Goal: Transaction & Acquisition: Purchase product/service

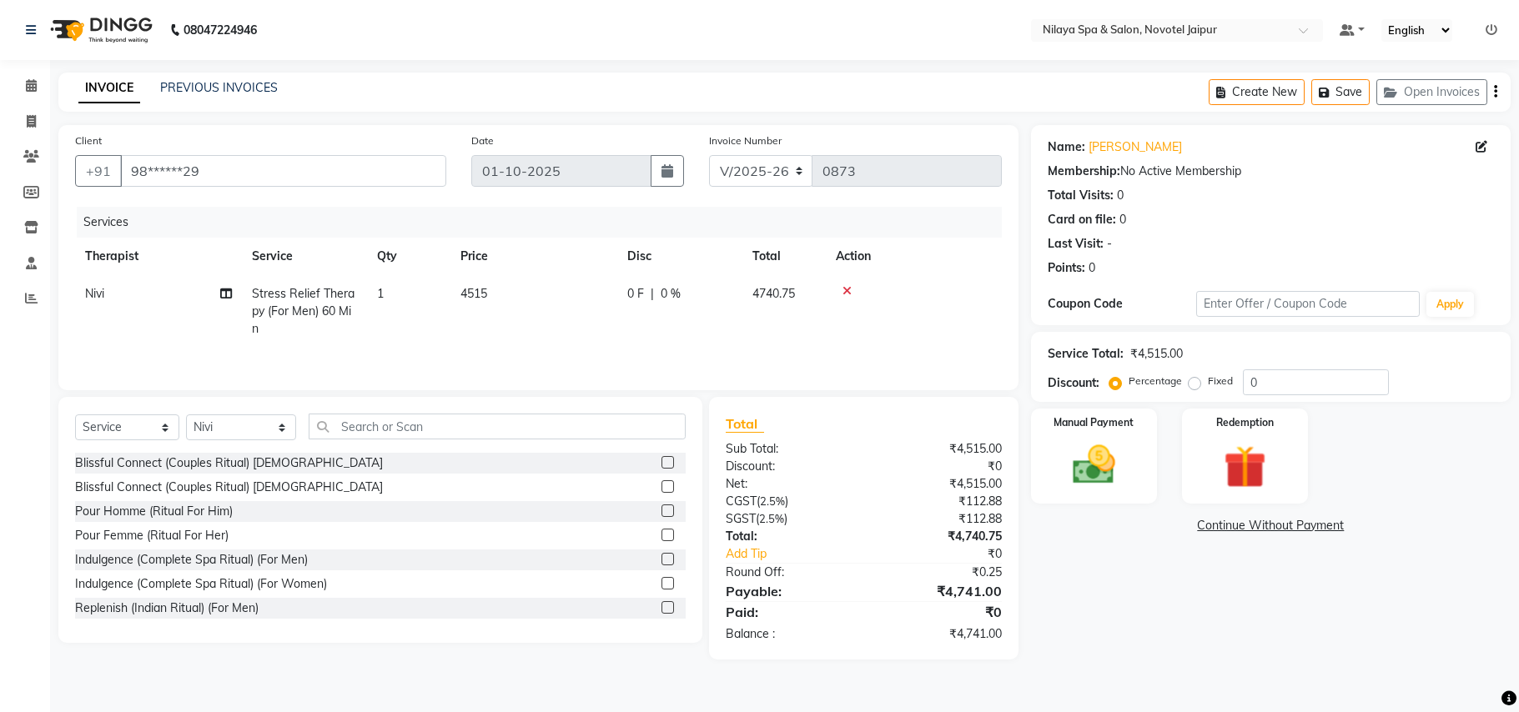
select select "8197"
select select "service"
select select "92785"
click at [1275, 368] on div "Service Total: ₹4,515.00 Discount: Percentage Fixed 0" at bounding box center [1271, 367] width 446 height 57
click at [1262, 392] on input "0" at bounding box center [1316, 382] width 146 height 26
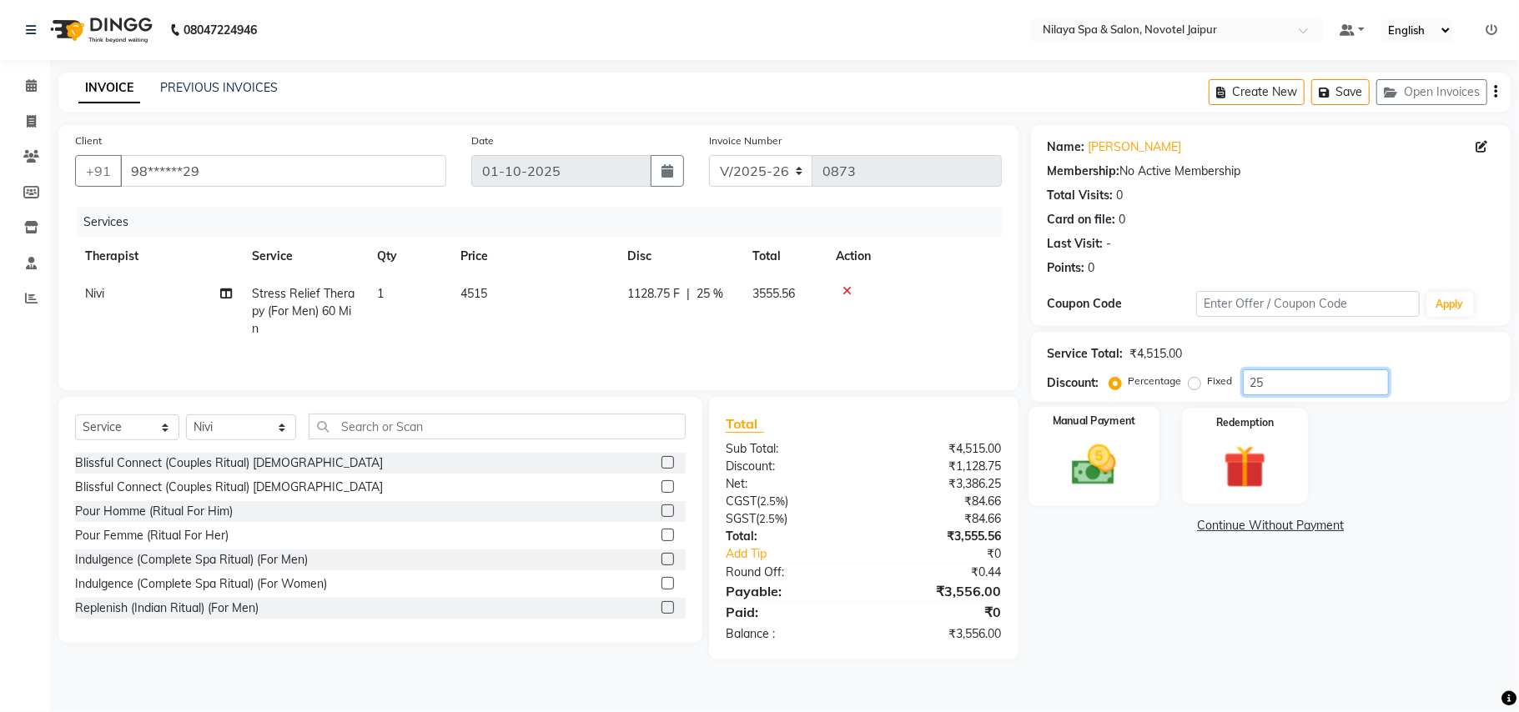
type input "25"
click at [1118, 451] on img at bounding box center [1094, 466] width 73 height 52
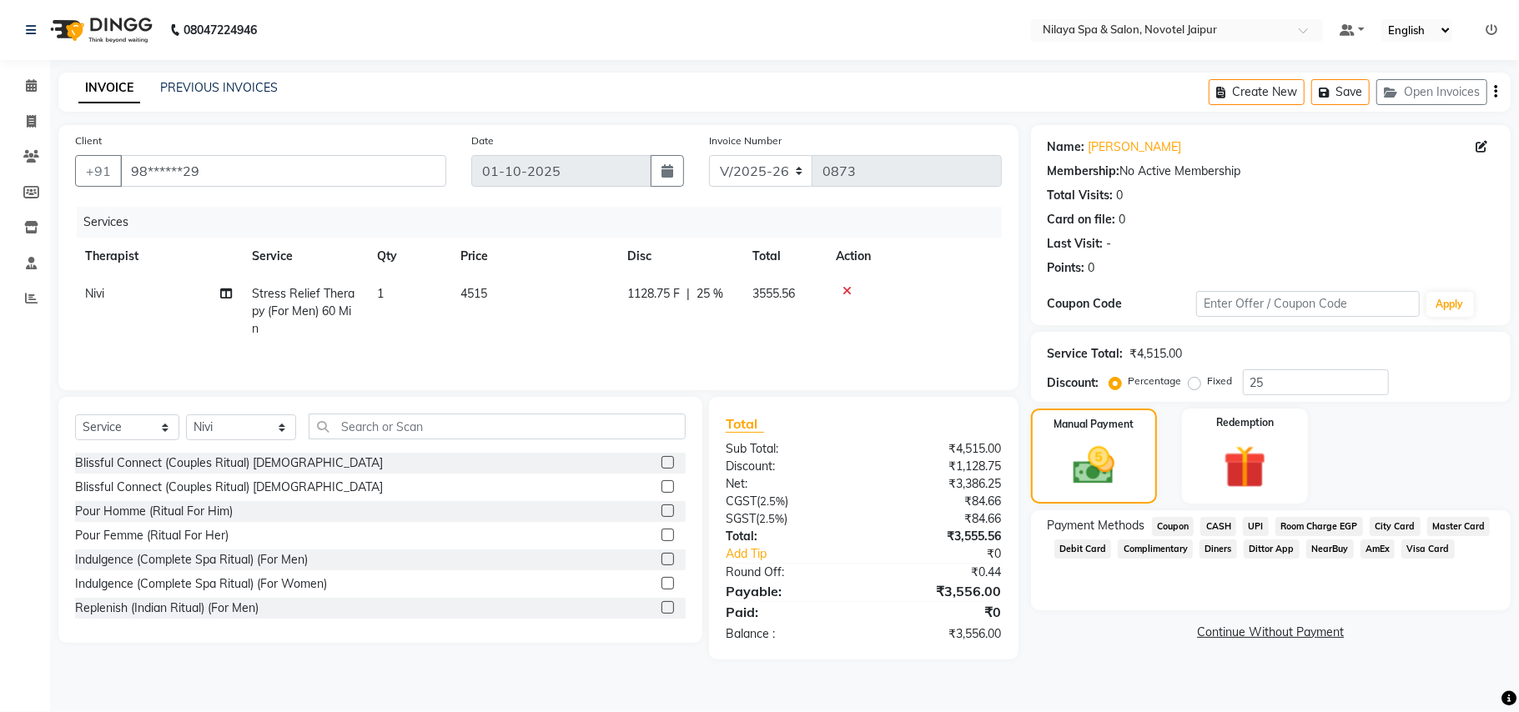
click at [1224, 525] on span "CASH" at bounding box center [1218, 526] width 36 height 19
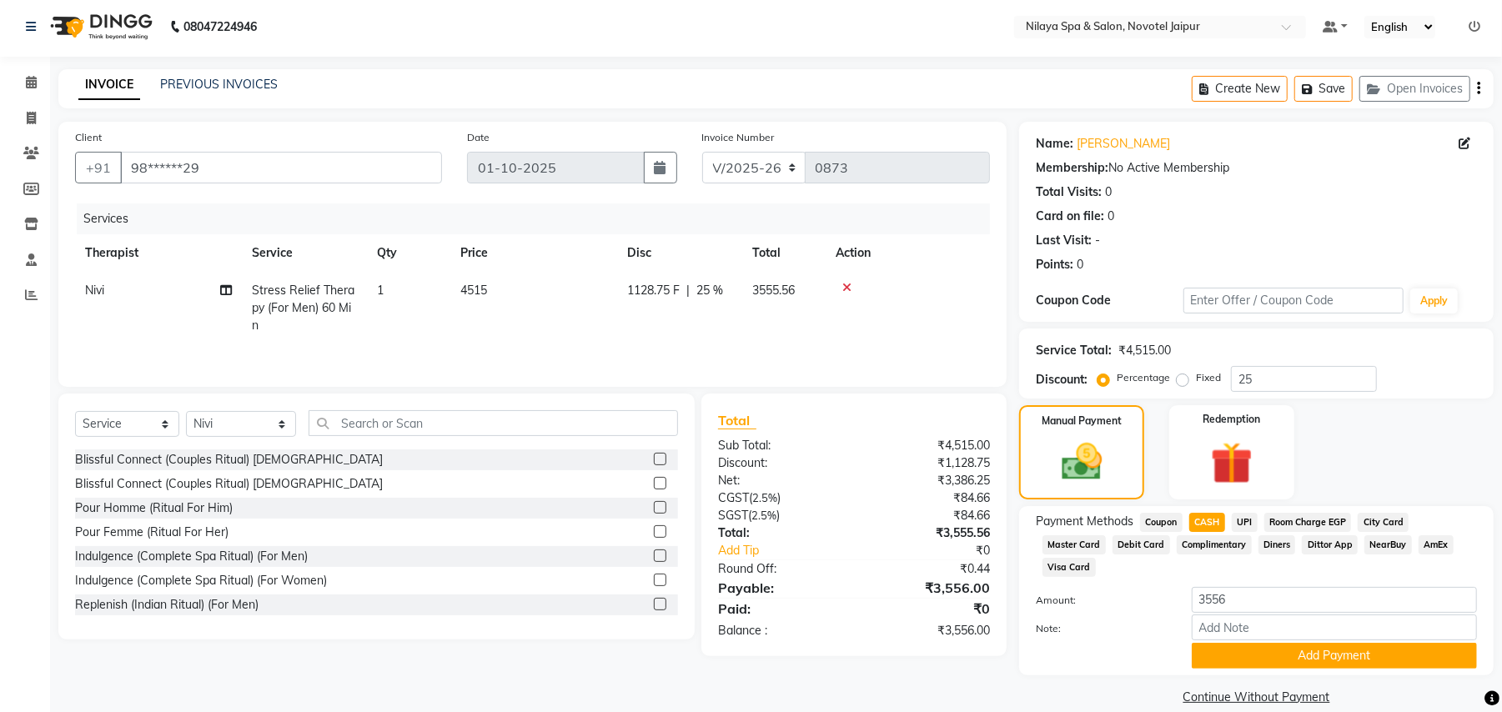
scroll to position [4, 0]
click at [1275, 642] on button "Add Payment" at bounding box center [1334, 655] width 285 height 26
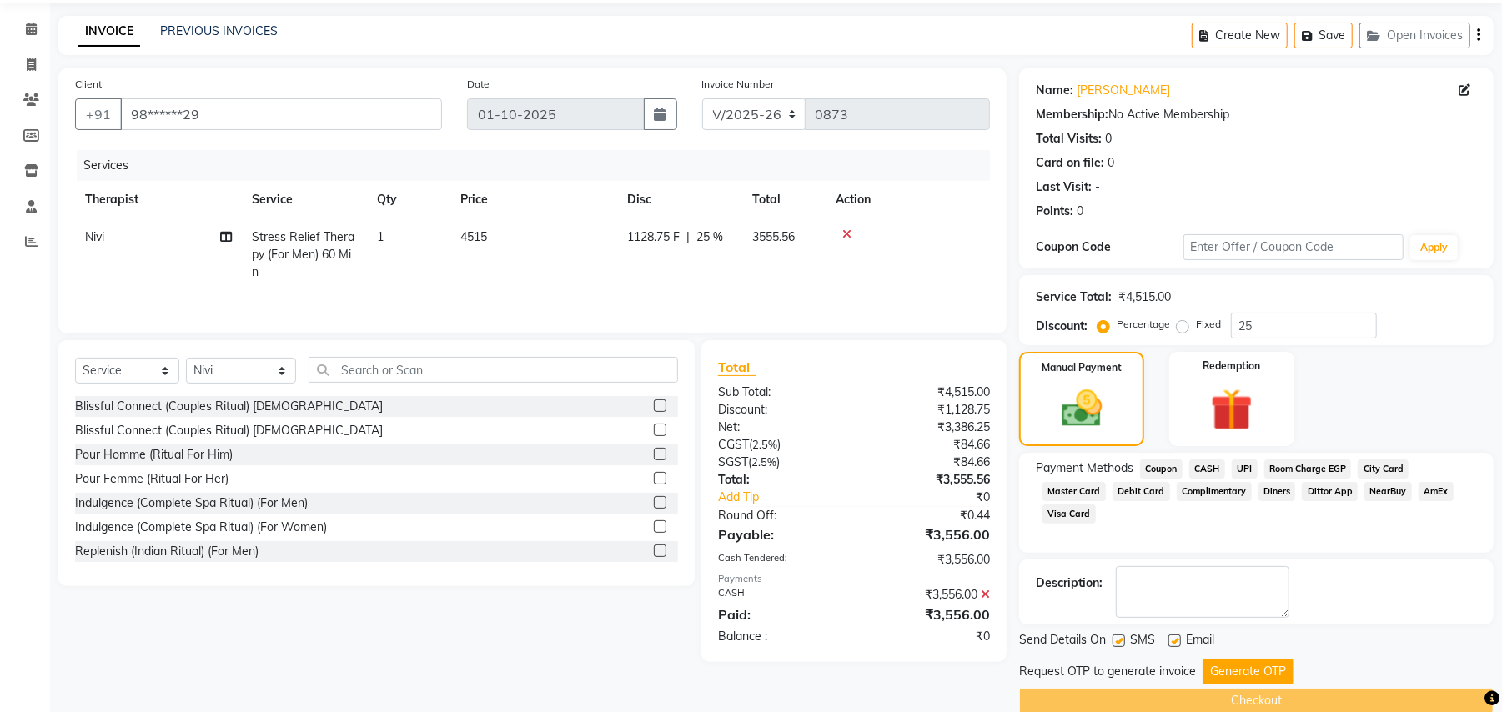
scroll to position [84, 0]
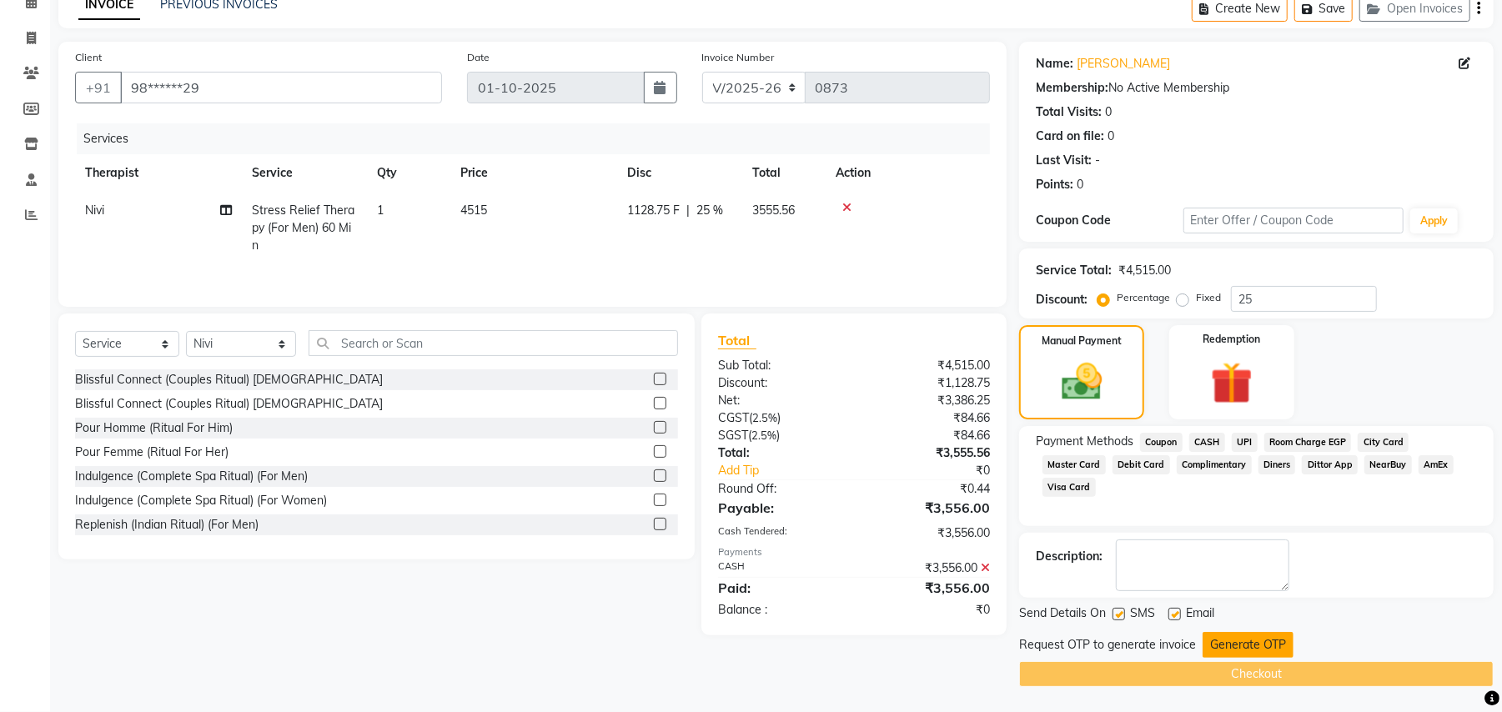
click at [1264, 641] on button "Generate OTP" at bounding box center [1248, 645] width 91 height 26
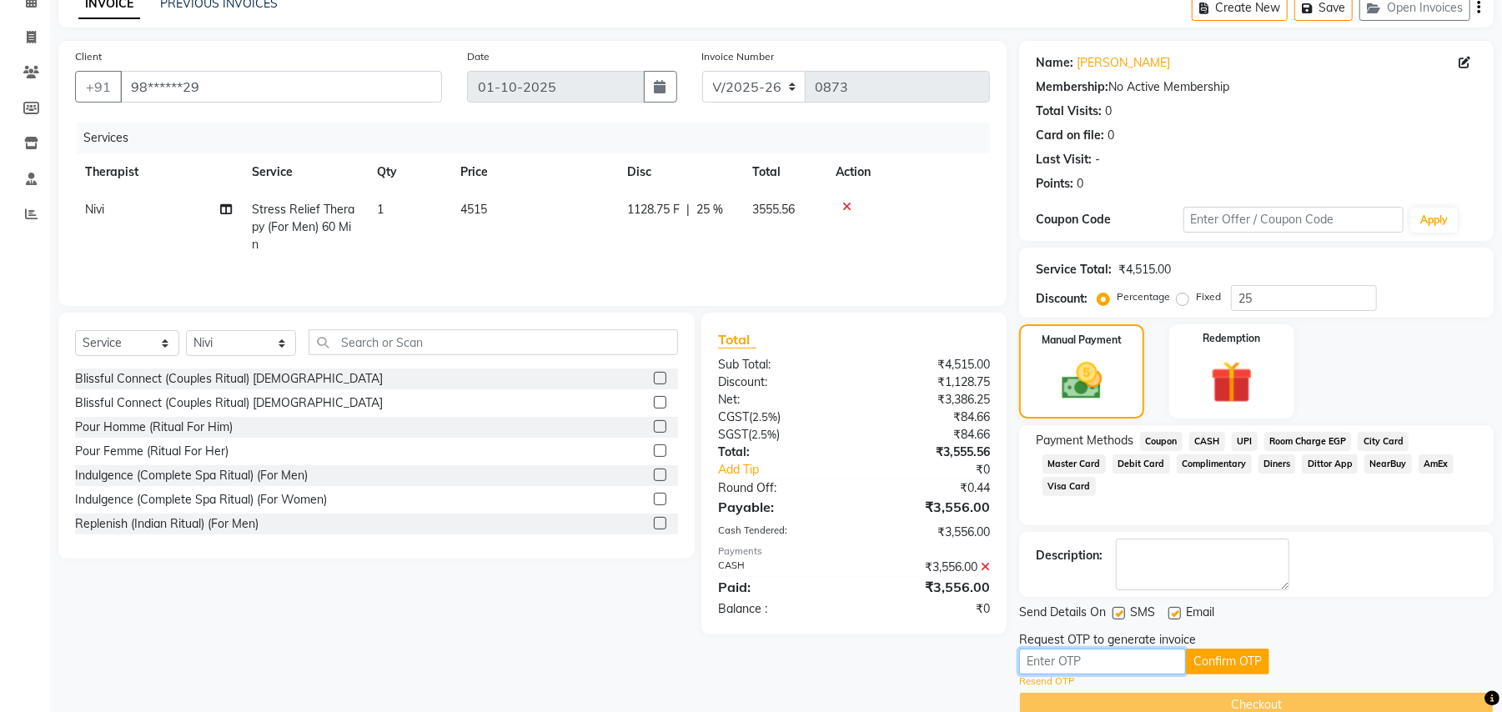
click at [1155, 667] on input "text" at bounding box center [1102, 662] width 167 height 26
click at [1138, 669] on input "text" at bounding box center [1102, 662] width 167 height 26
click at [1065, 657] on input "text" at bounding box center [1102, 662] width 167 height 26
click at [1072, 664] on input "text" at bounding box center [1102, 662] width 167 height 26
type input "2068"
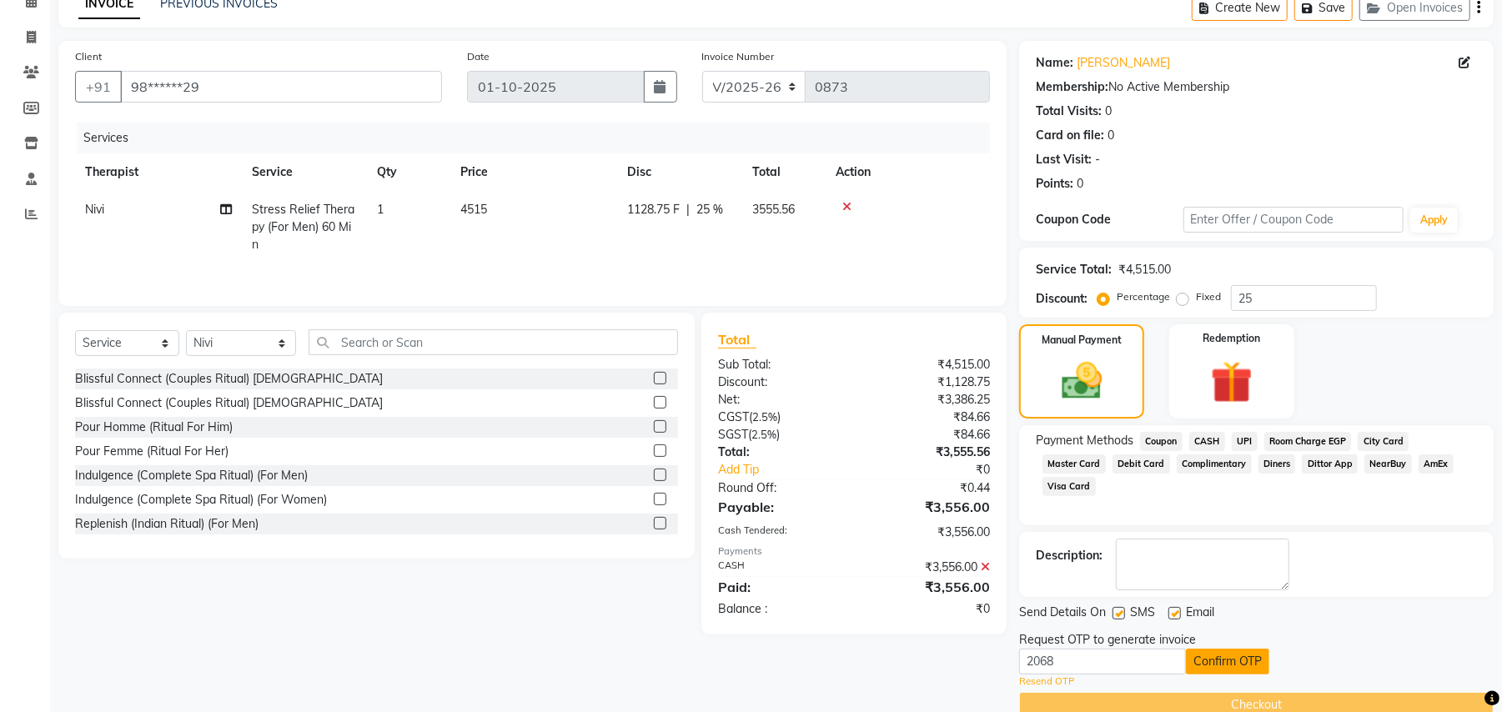
click at [1249, 661] on button "Confirm OTP" at bounding box center [1227, 662] width 83 height 26
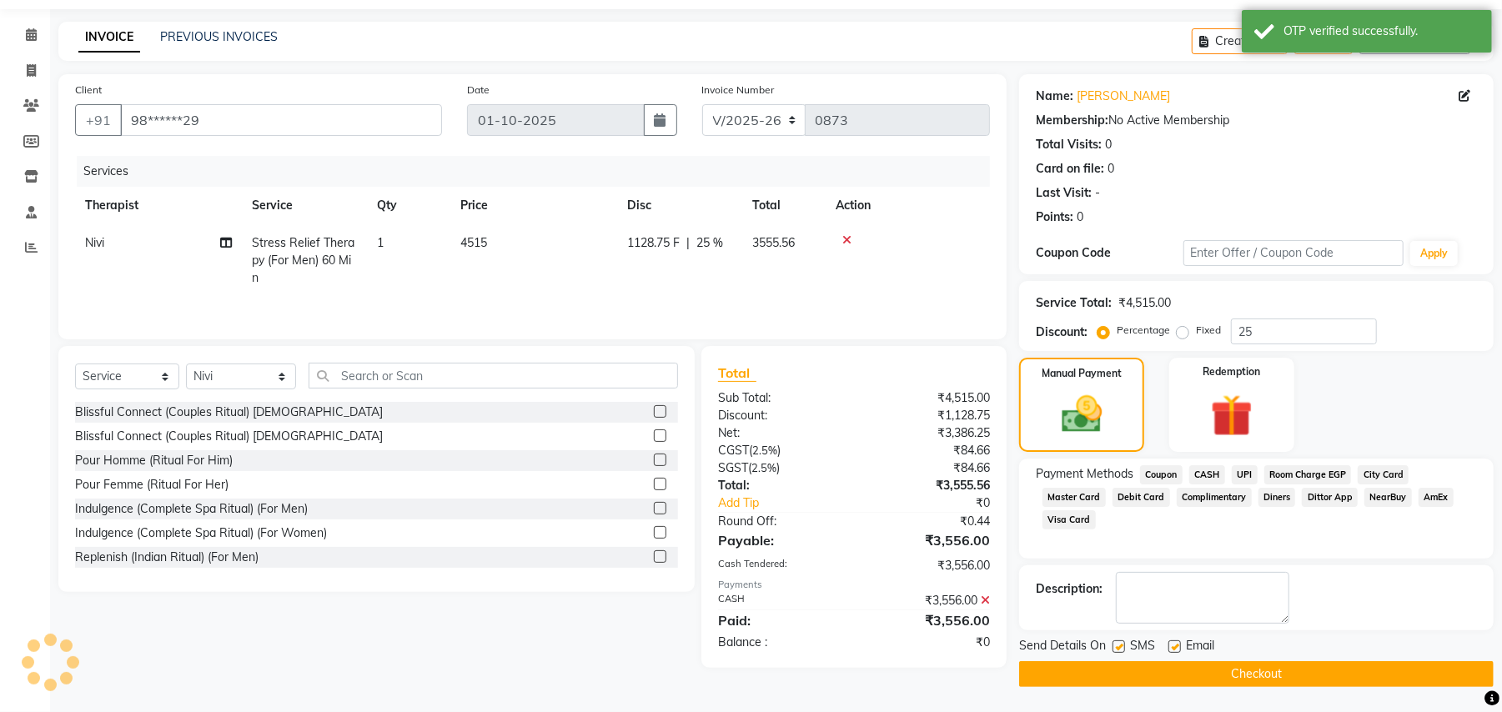
scroll to position [52, 0]
click at [1339, 682] on button "Checkout" at bounding box center [1256, 674] width 475 height 26
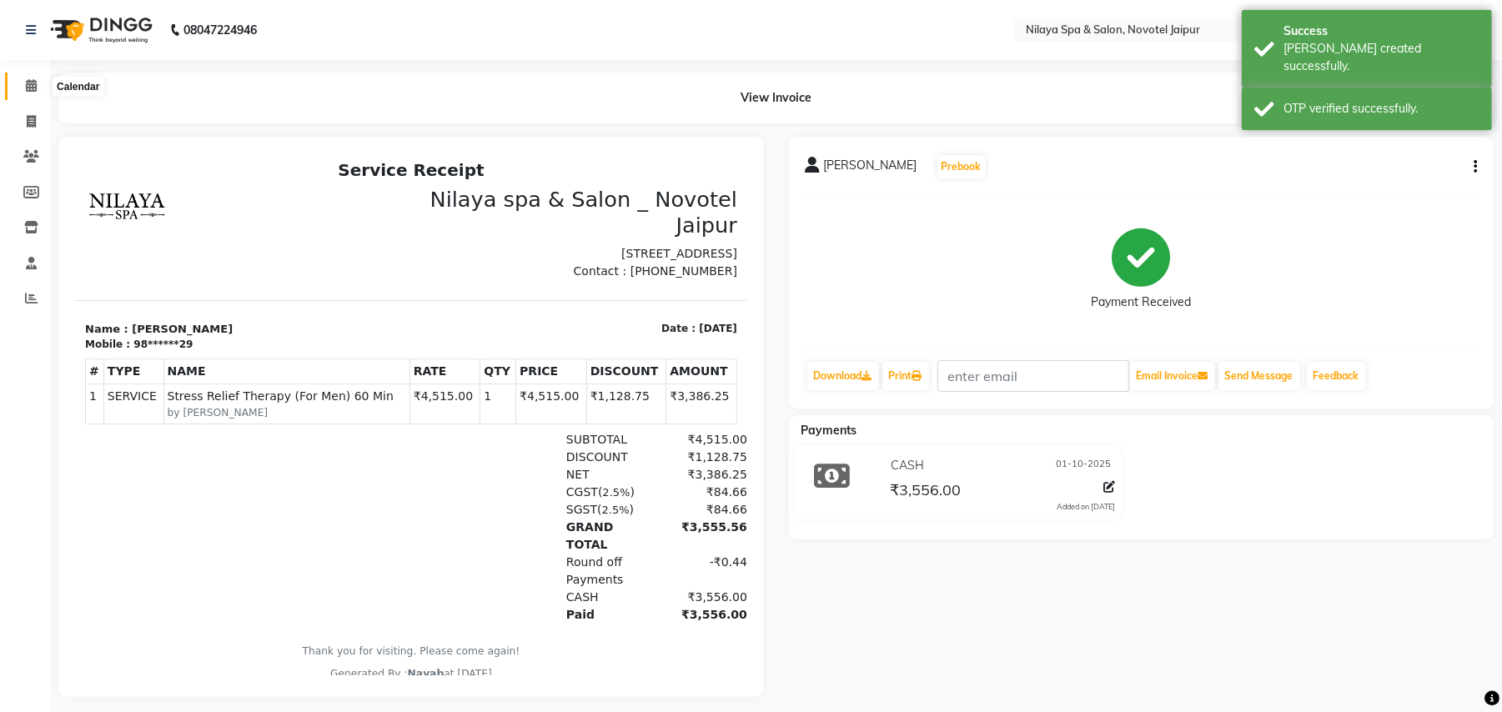
click at [32, 84] on icon at bounding box center [31, 85] width 11 height 13
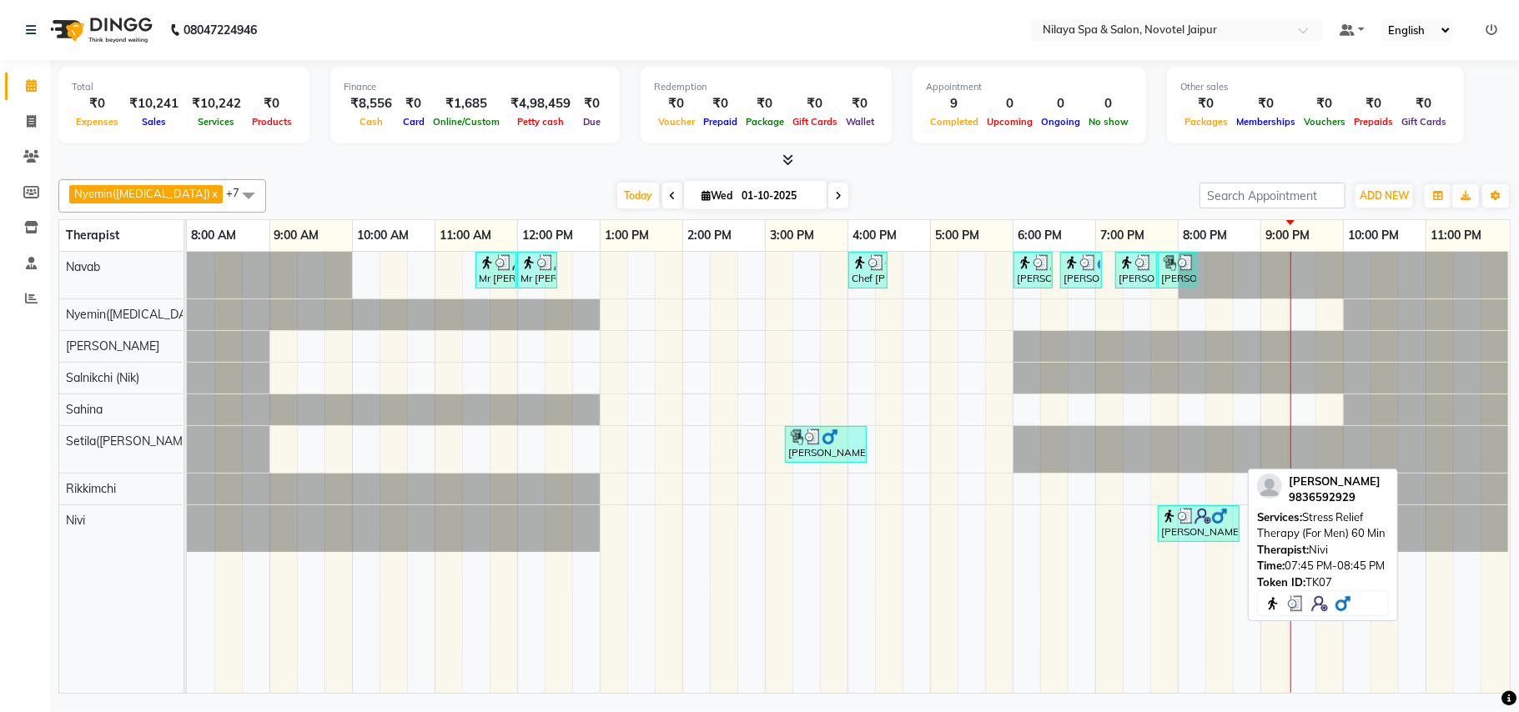
click at [1204, 535] on div "[PERSON_NAME], TK07, 07:45 PM-08:45 PM, Stress Relief Therapy (For Men) 60 Min" at bounding box center [1198, 524] width 78 height 32
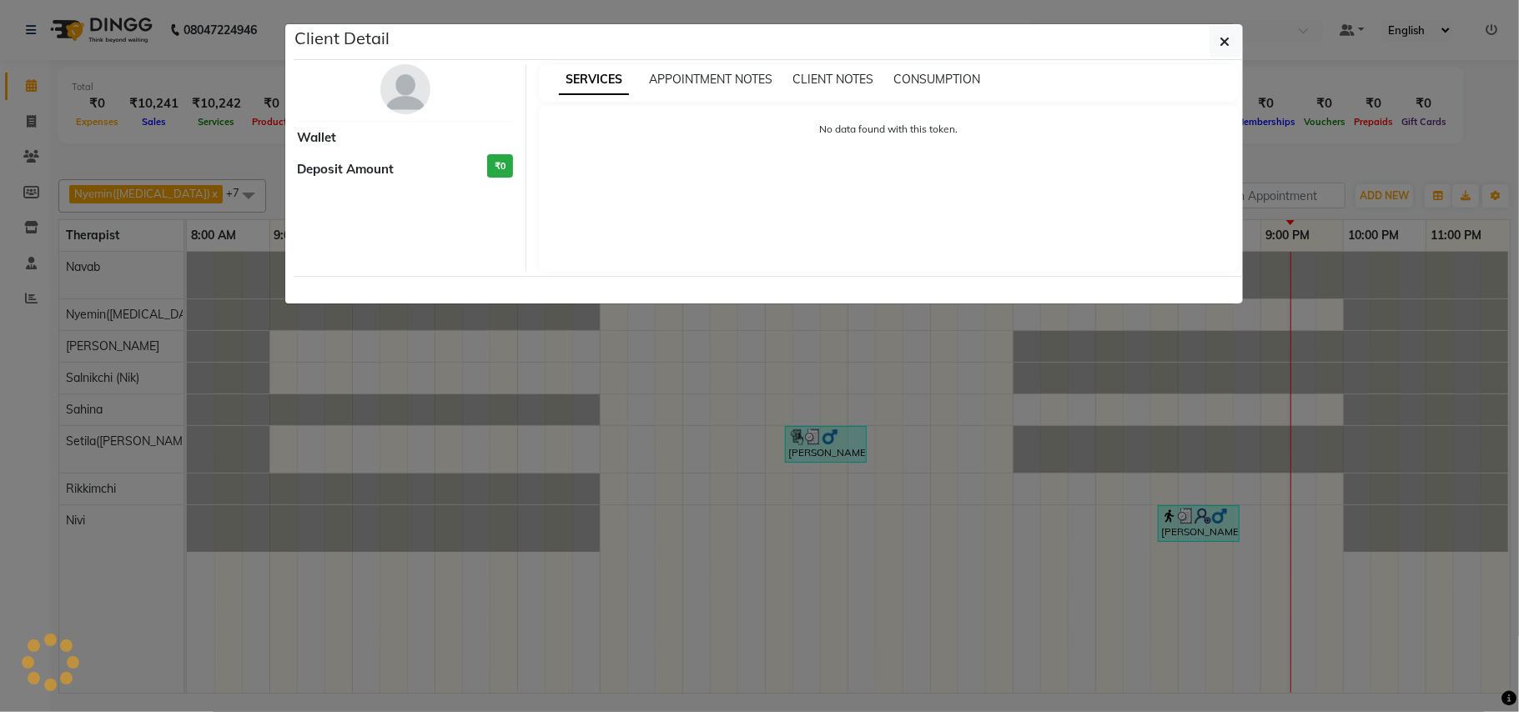
select select "3"
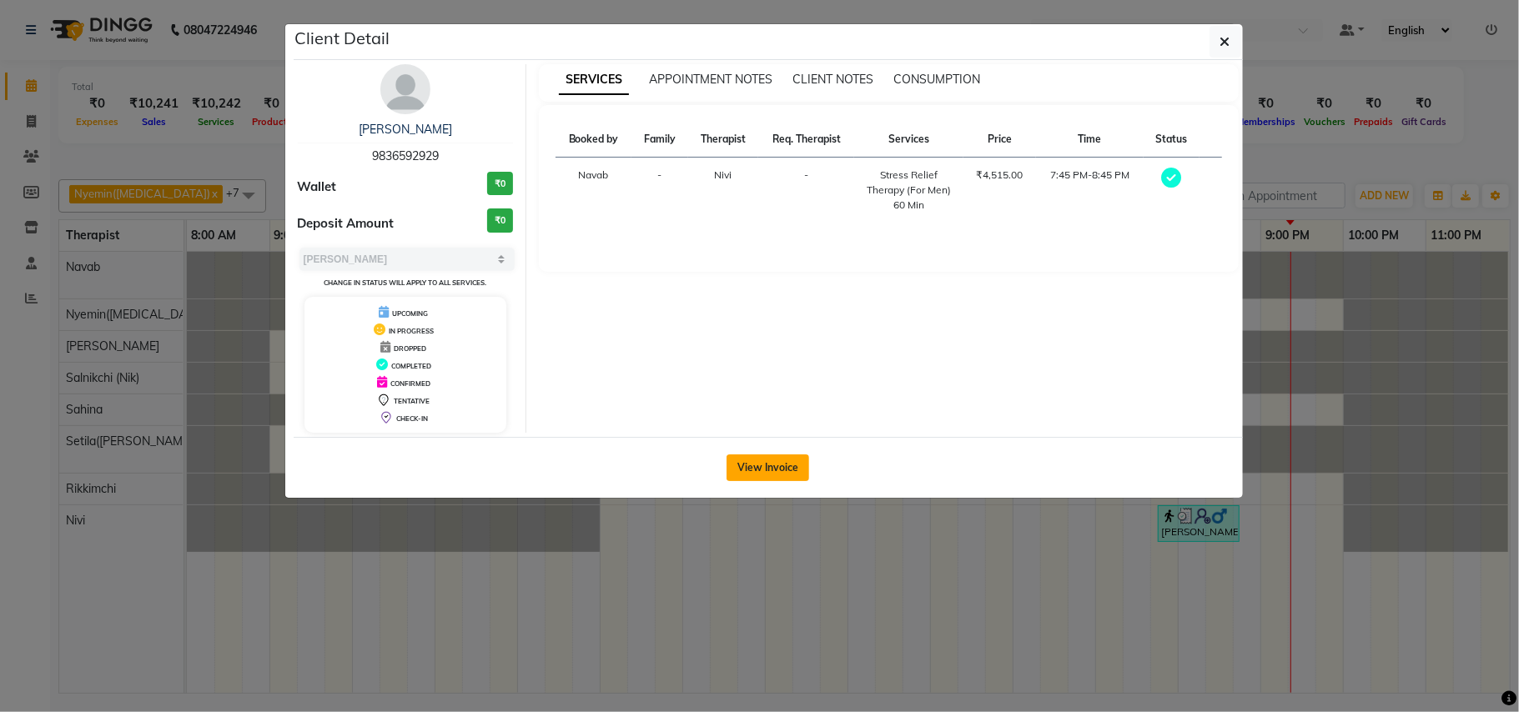
click at [754, 472] on button "View Invoice" at bounding box center [767, 468] width 83 height 27
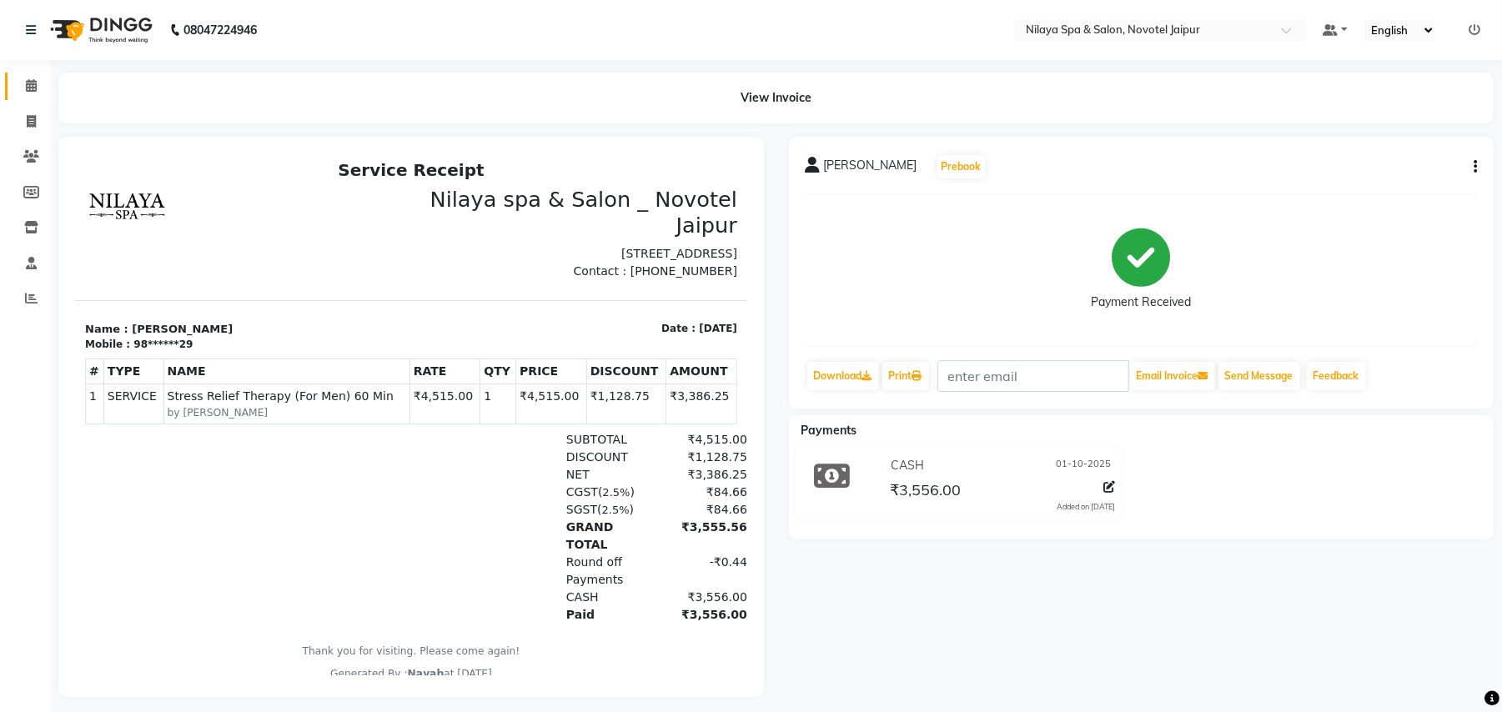
scroll to position [13, 0]
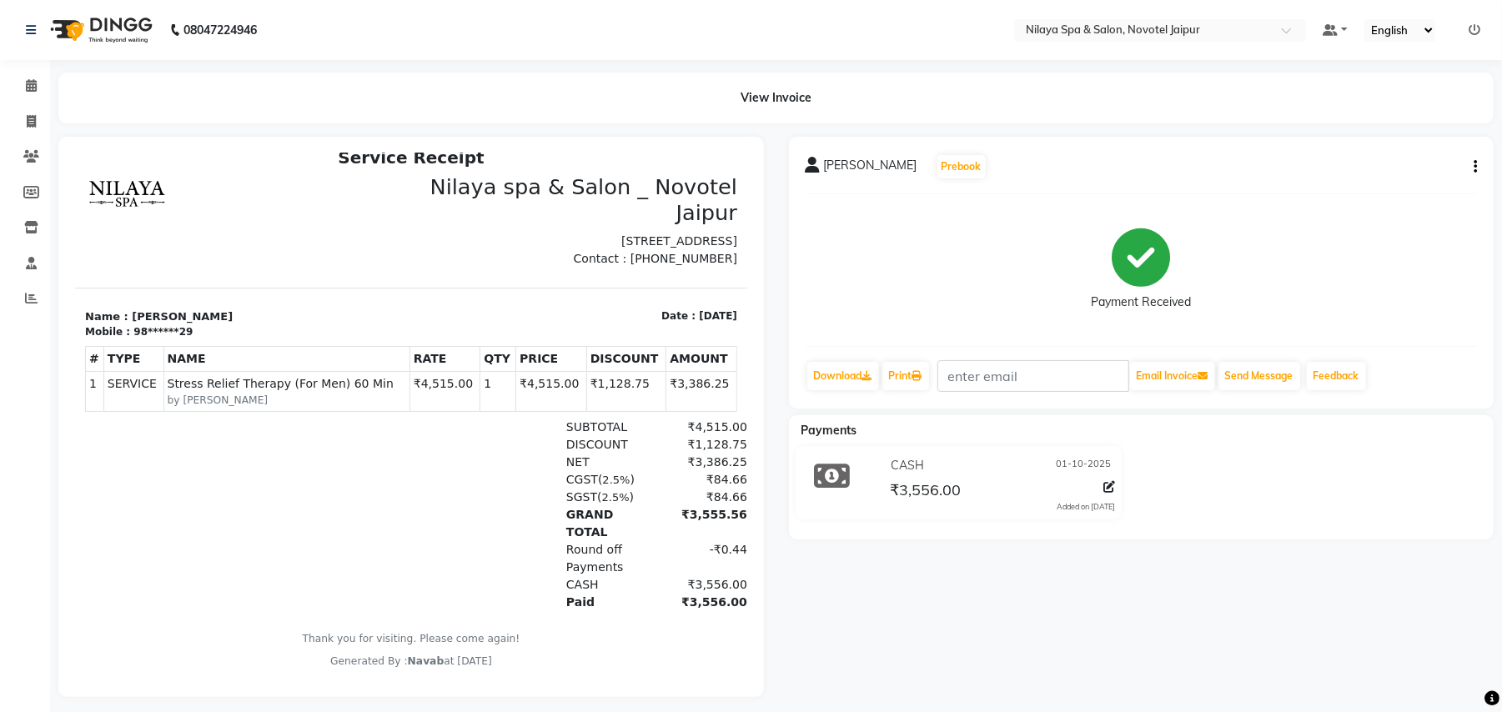
click at [390, 540] on div "GRAND TOTAL ₹3,555.56" at bounding box center [519, 522] width 455 height 35
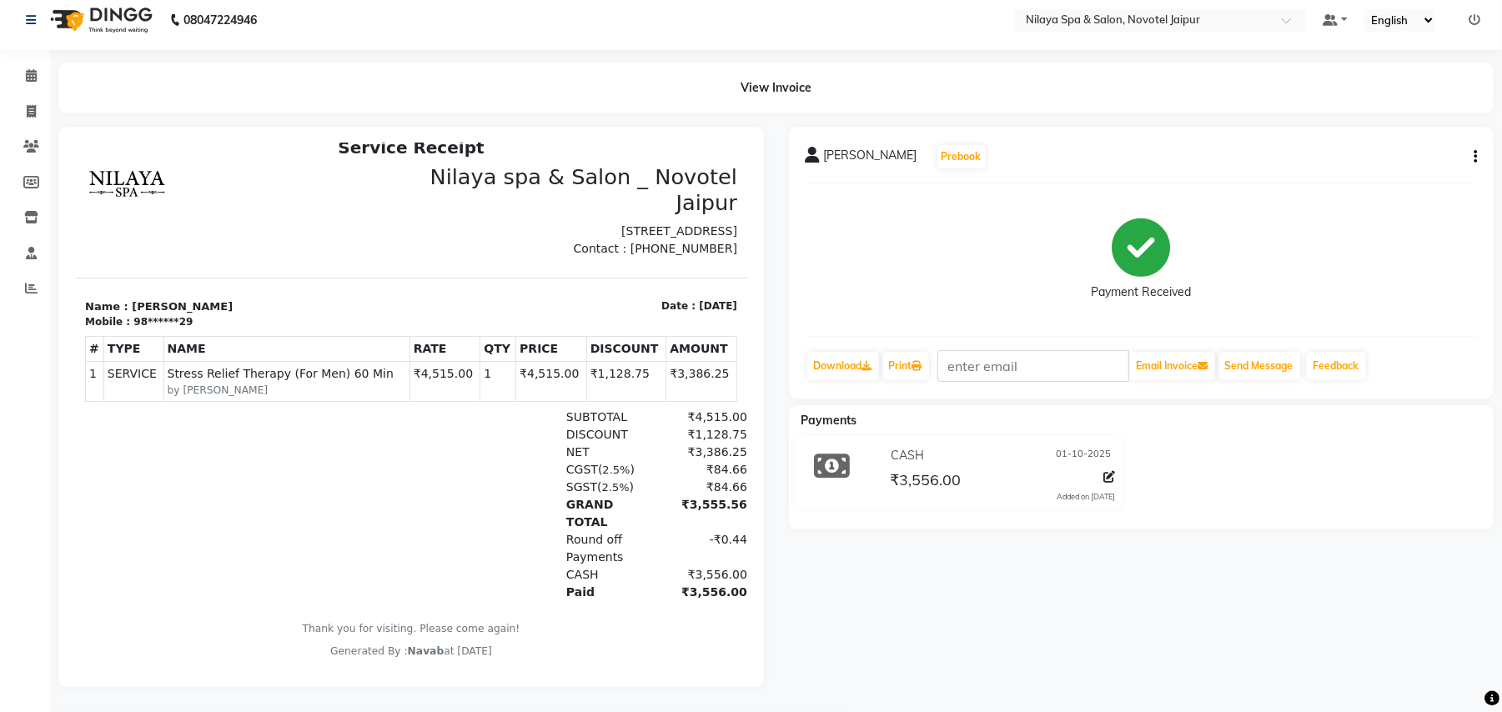
scroll to position [27, 0]
